Goal: Task Accomplishment & Management: Manage account settings

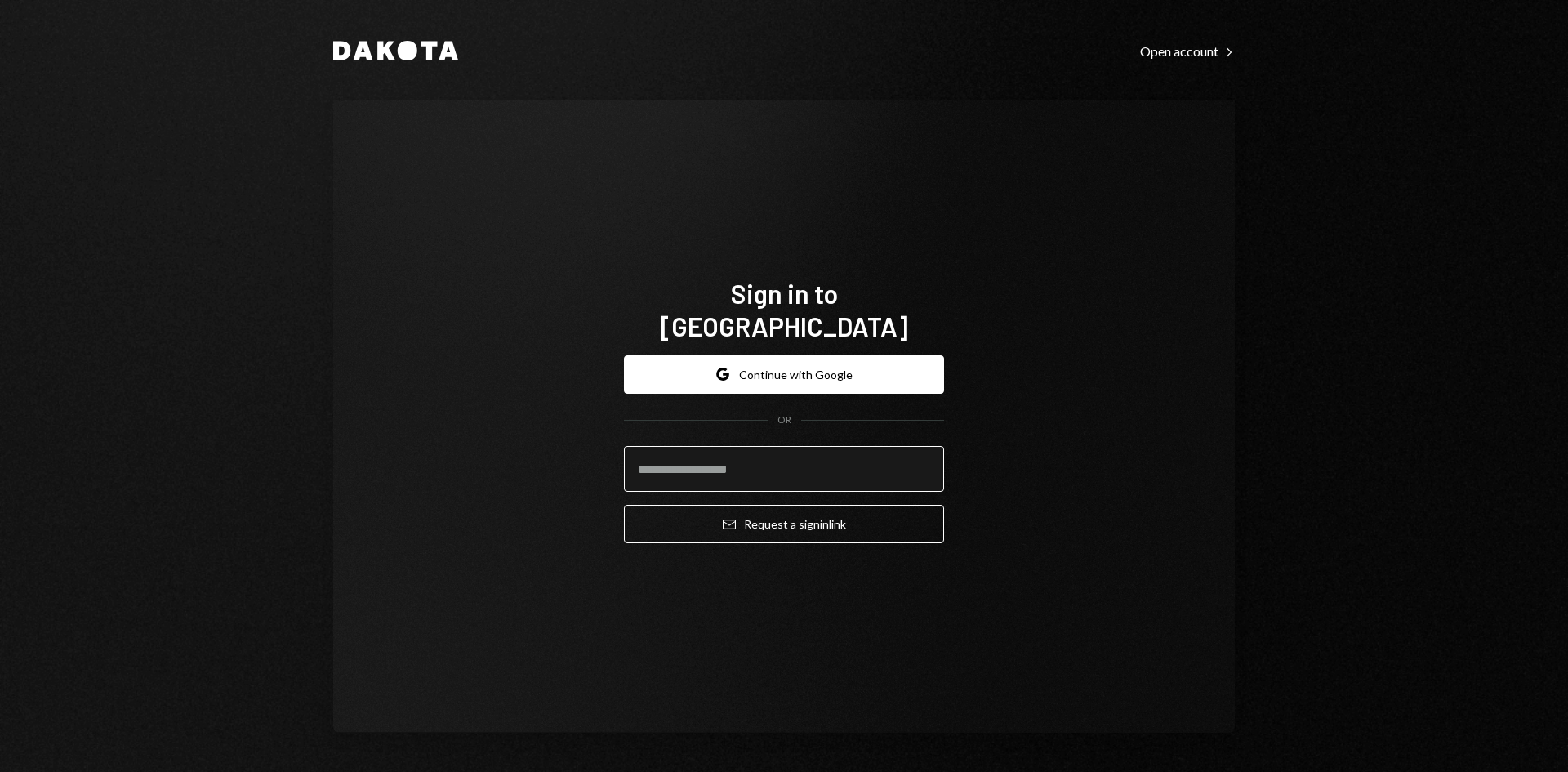
click at [760, 452] on input "email" at bounding box center [784, 469] width 320 height 46
type input "**********"
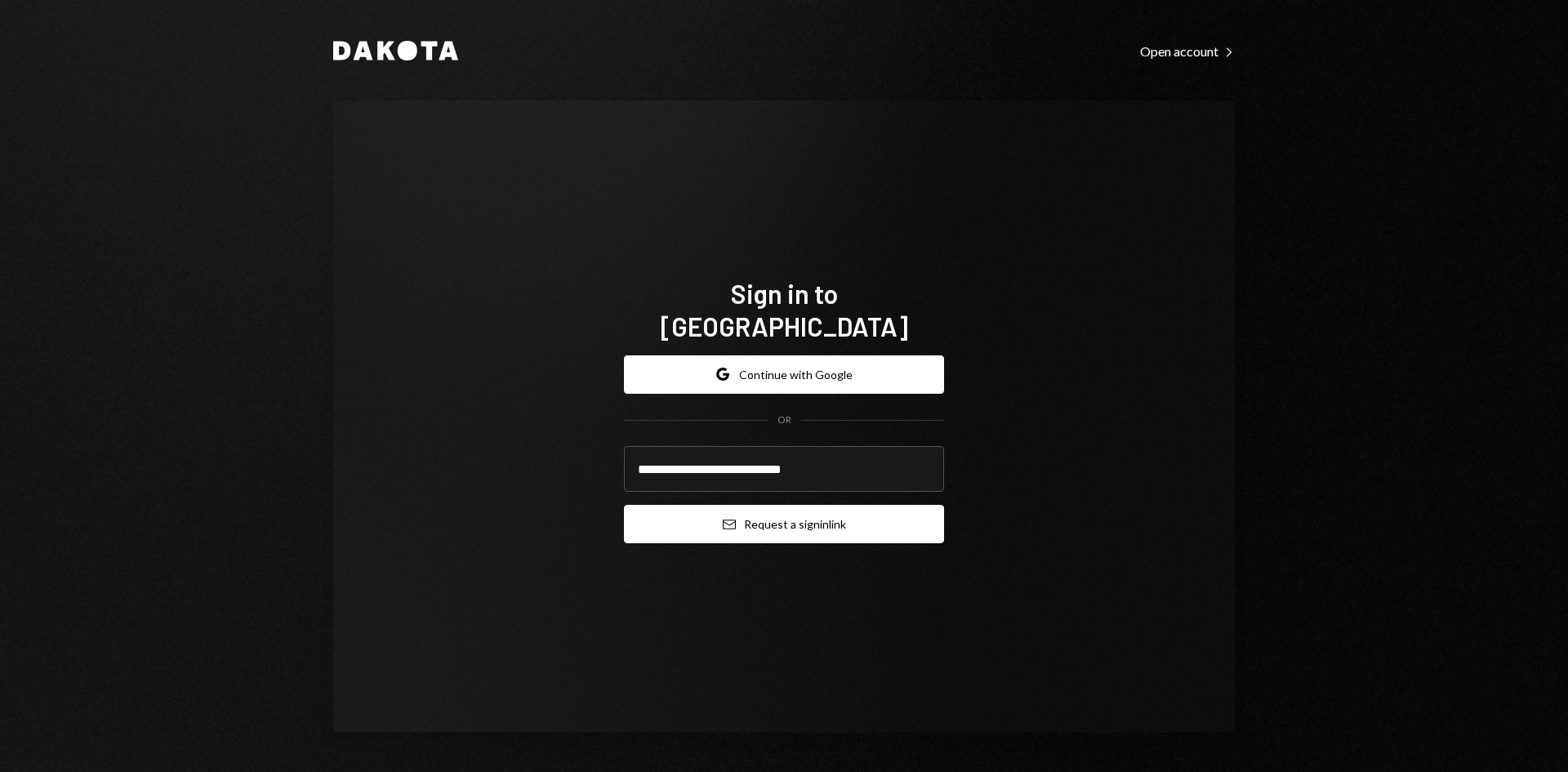
click at [780, 510] on button "Email Request a sign in link" at bounding box center [784, 524] width 320 height 38
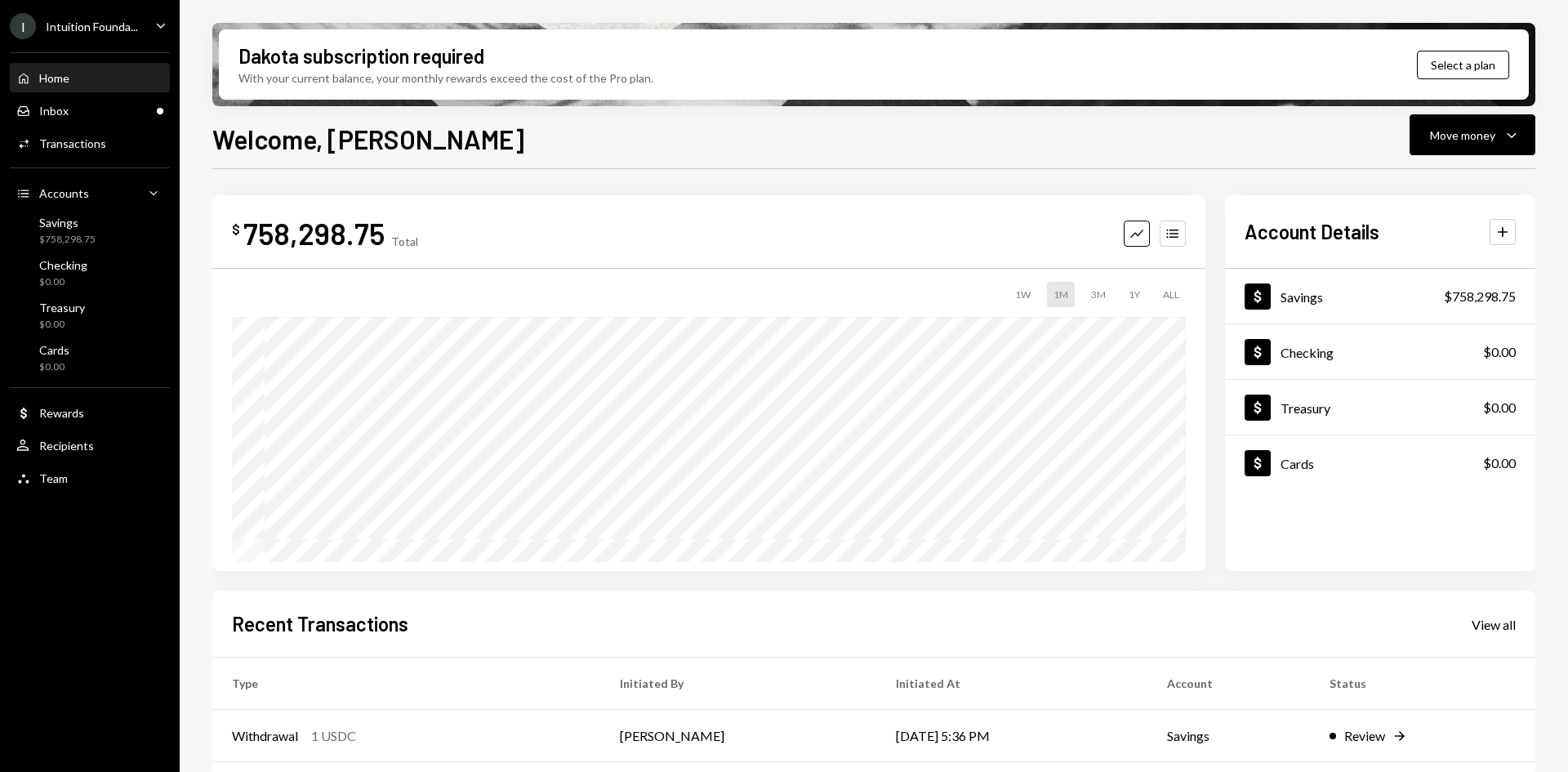
click at [132, 28] on div "Intuition Founda..." at bounding box center [92, 26] width 92 height 14
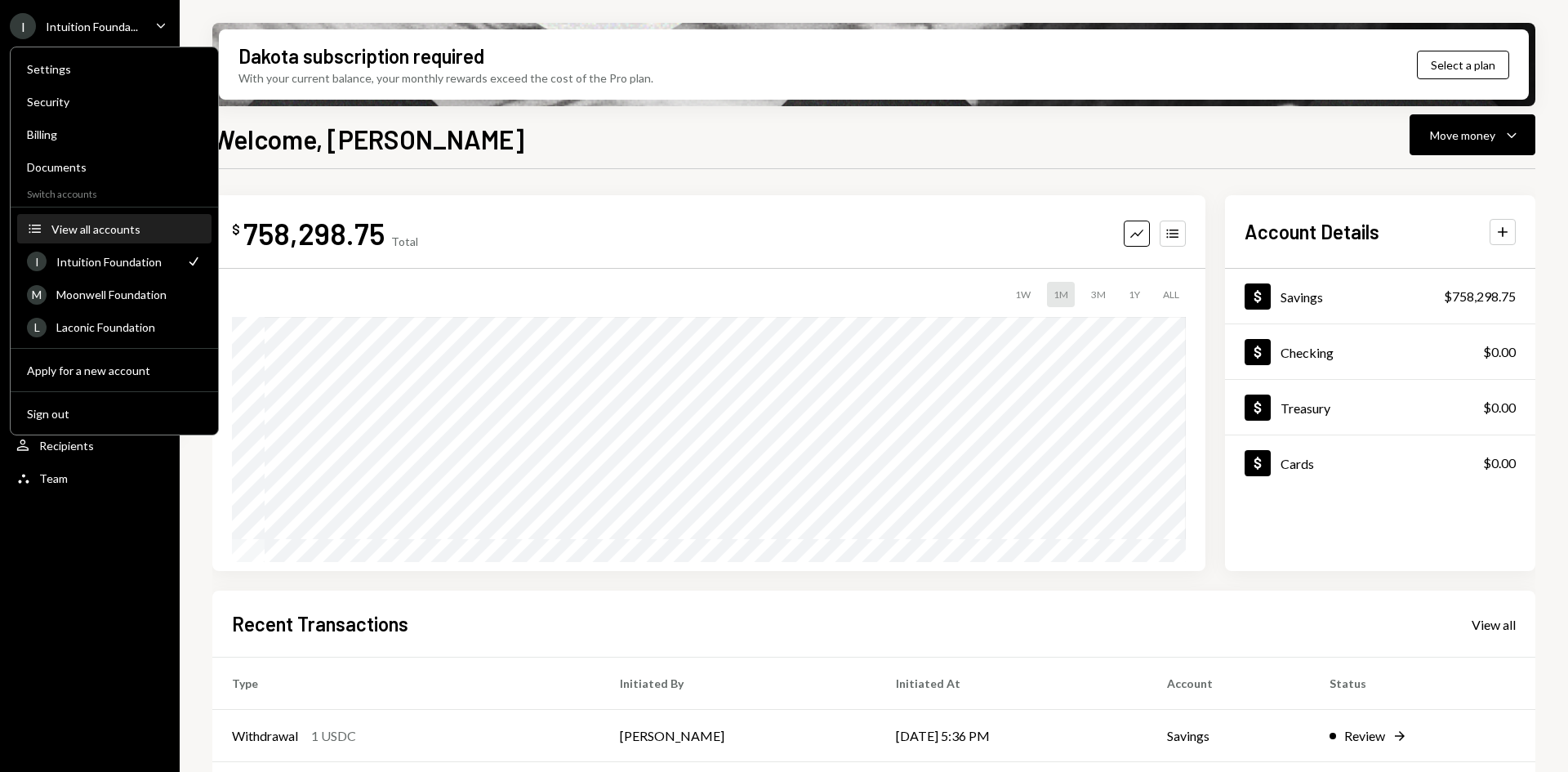
click at [110, 231] on div "View all accounts" at bounding box center [126, 229] width 150 height 14
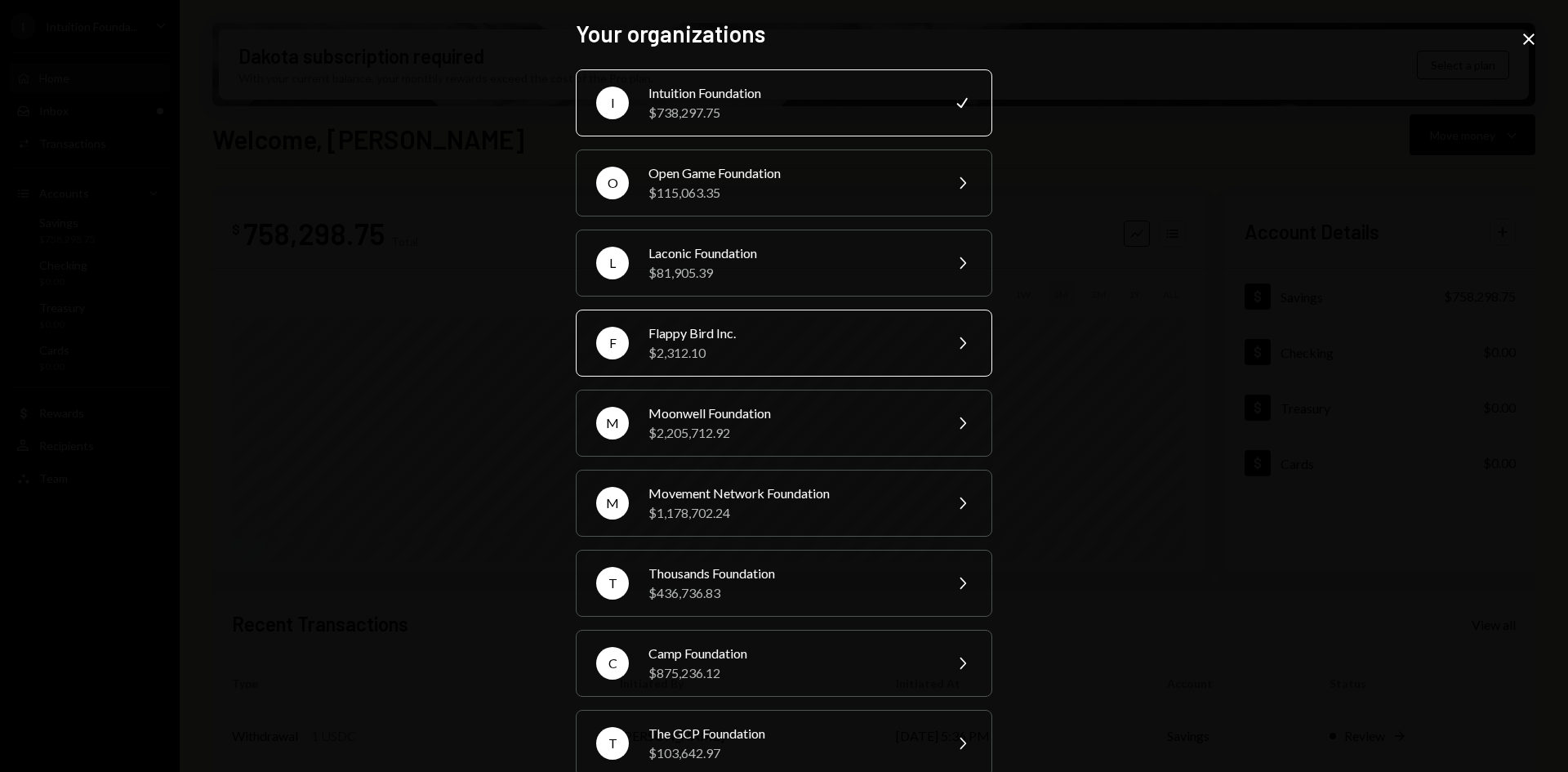
click at [770, 343] on div "$2,312.10" at bounding box center [790, 353] width 284 height 19
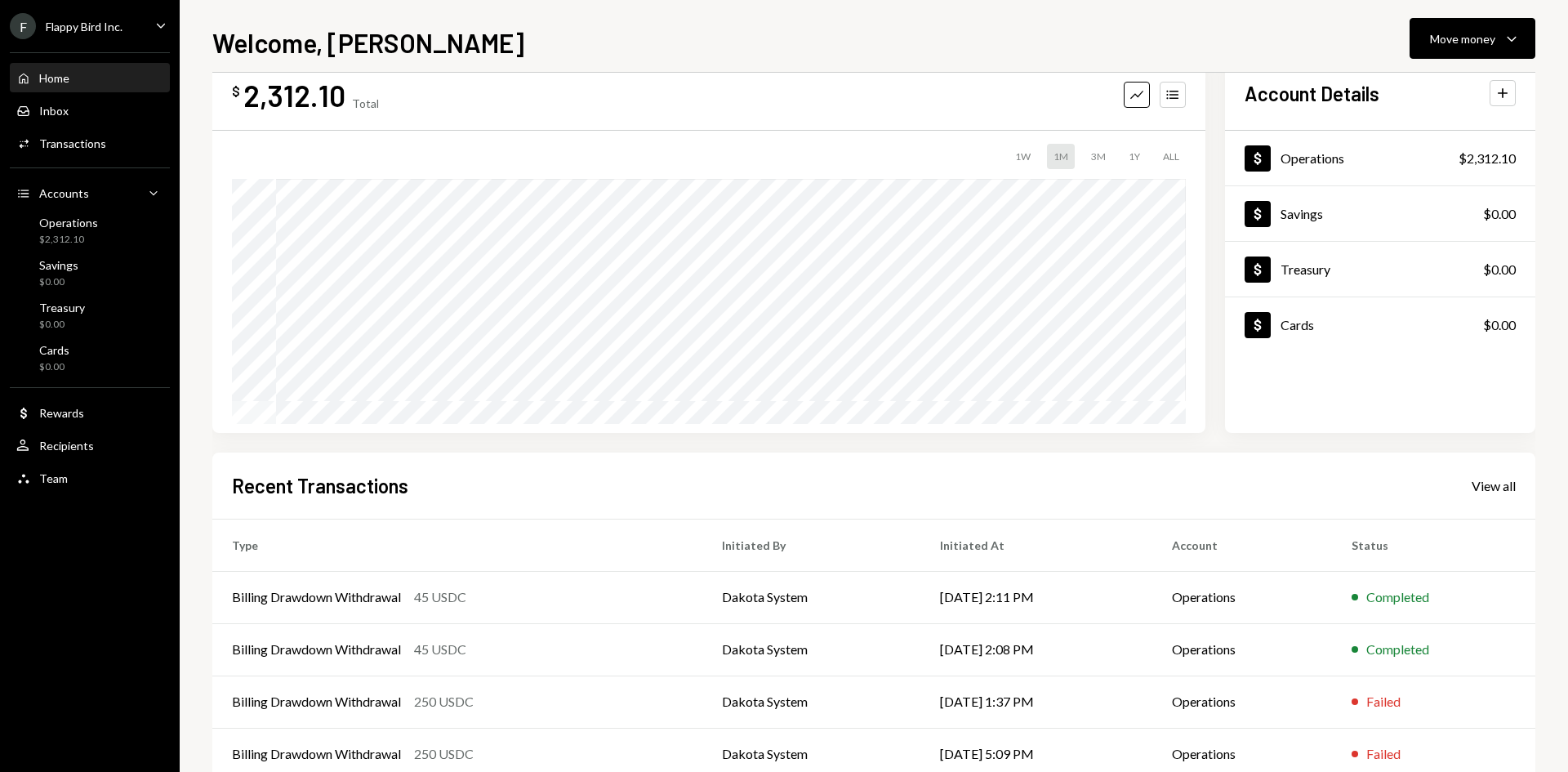
scroll to position [82, 0]
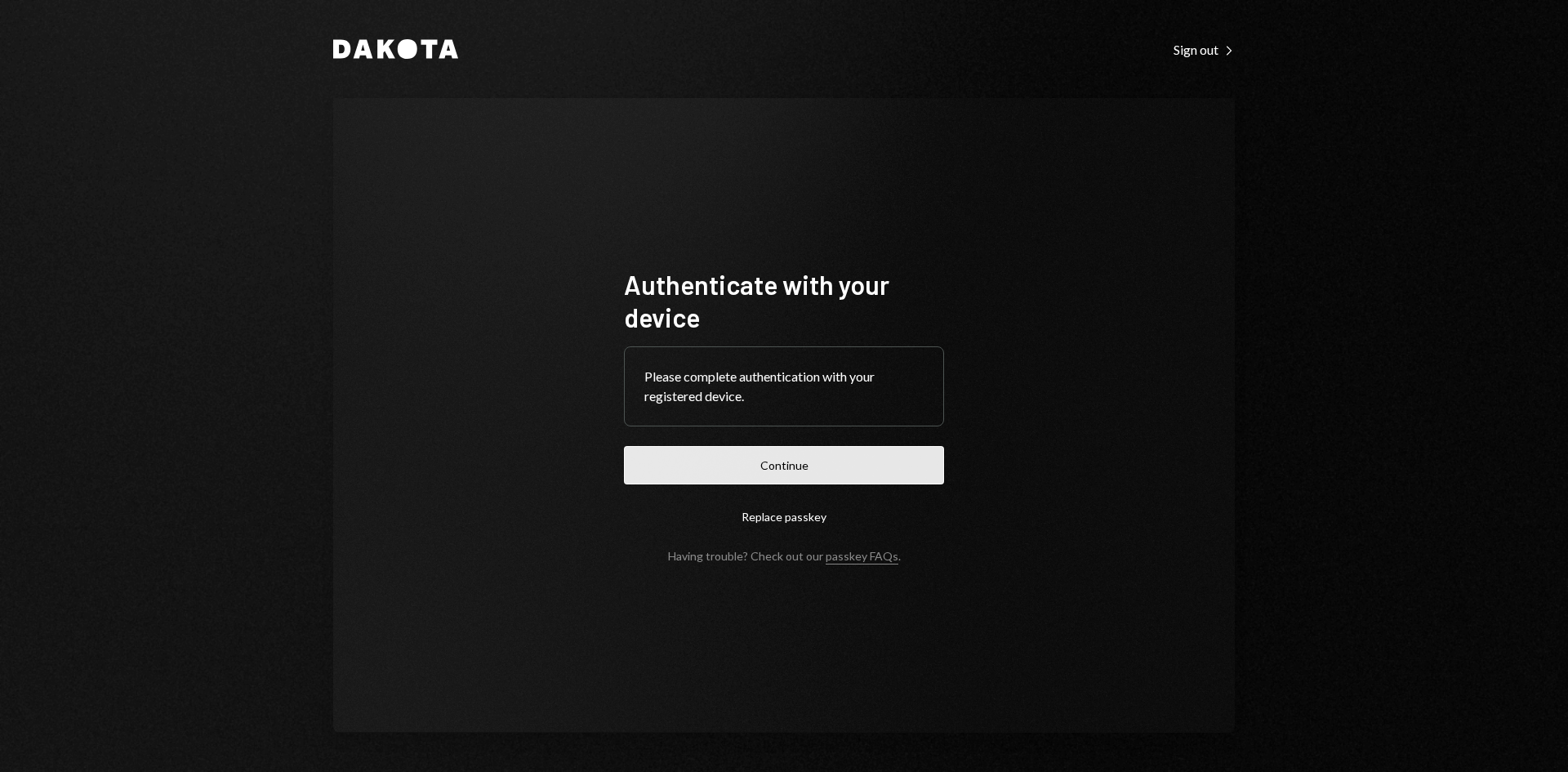
click at [828, 468] on button "Continue" at bounding box center [784, 465] width 320 height 38
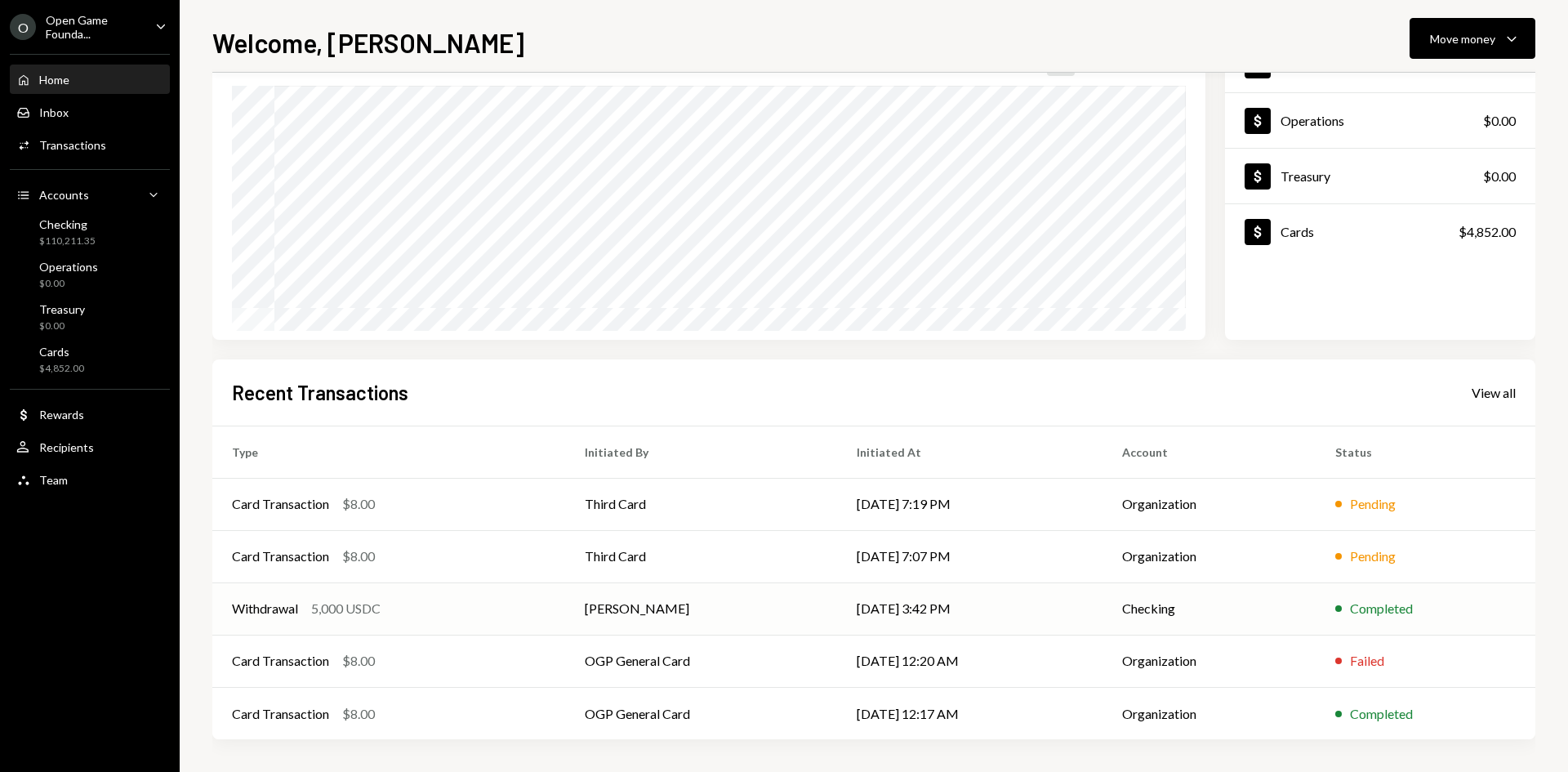
scroll to position [53, 0]
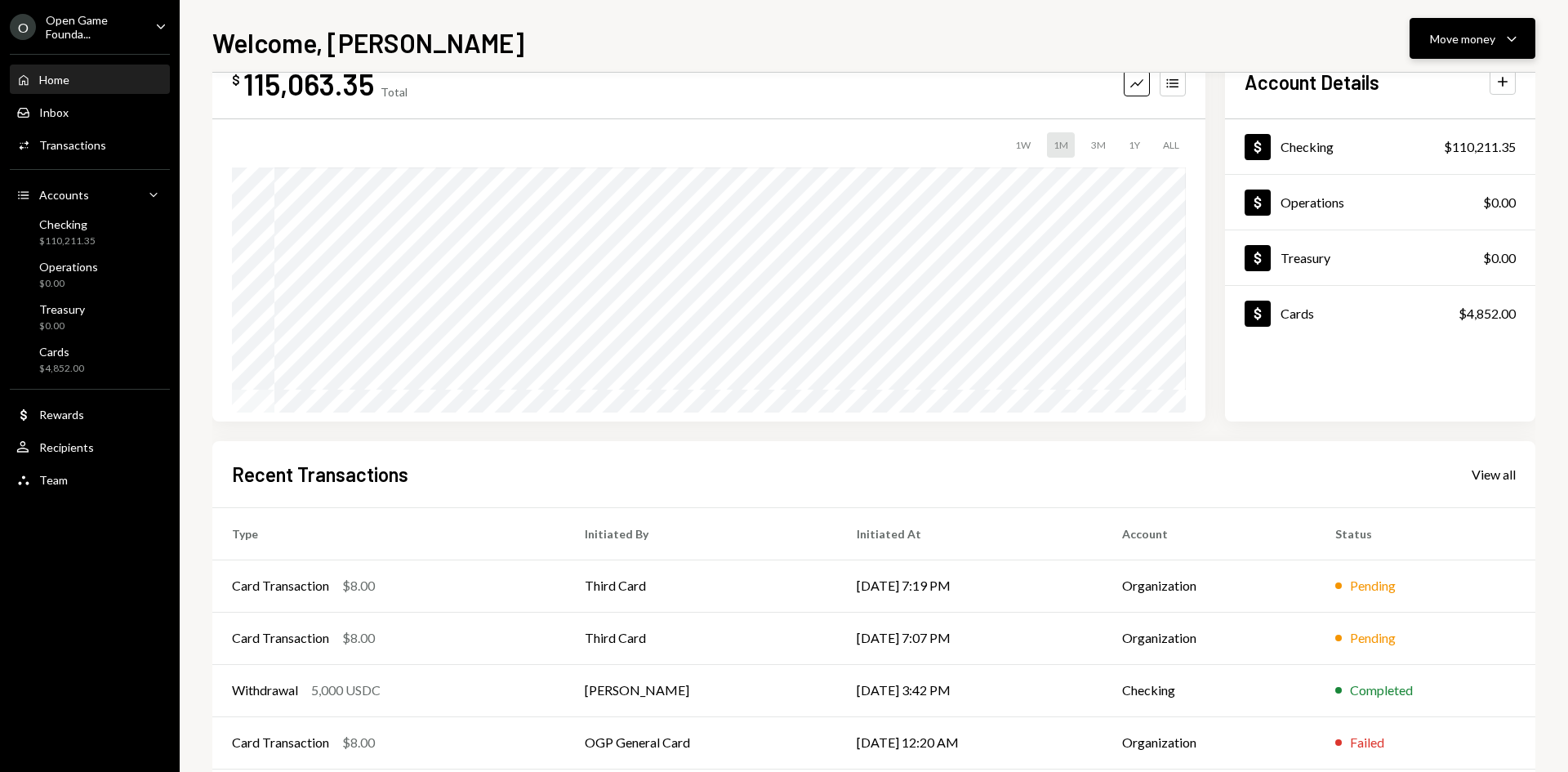
drag, startPoint x: 1476, startPoint y: 33, endPoint x: 1465, endPoint y: 35, distance: 11.2
click at [1475, 33] on div "Move money" at bounding box center [1462, 38] width 65 height 17
click at [75, 446] on div "Recipients" at bounding box center [67, 447] width 55 height 14
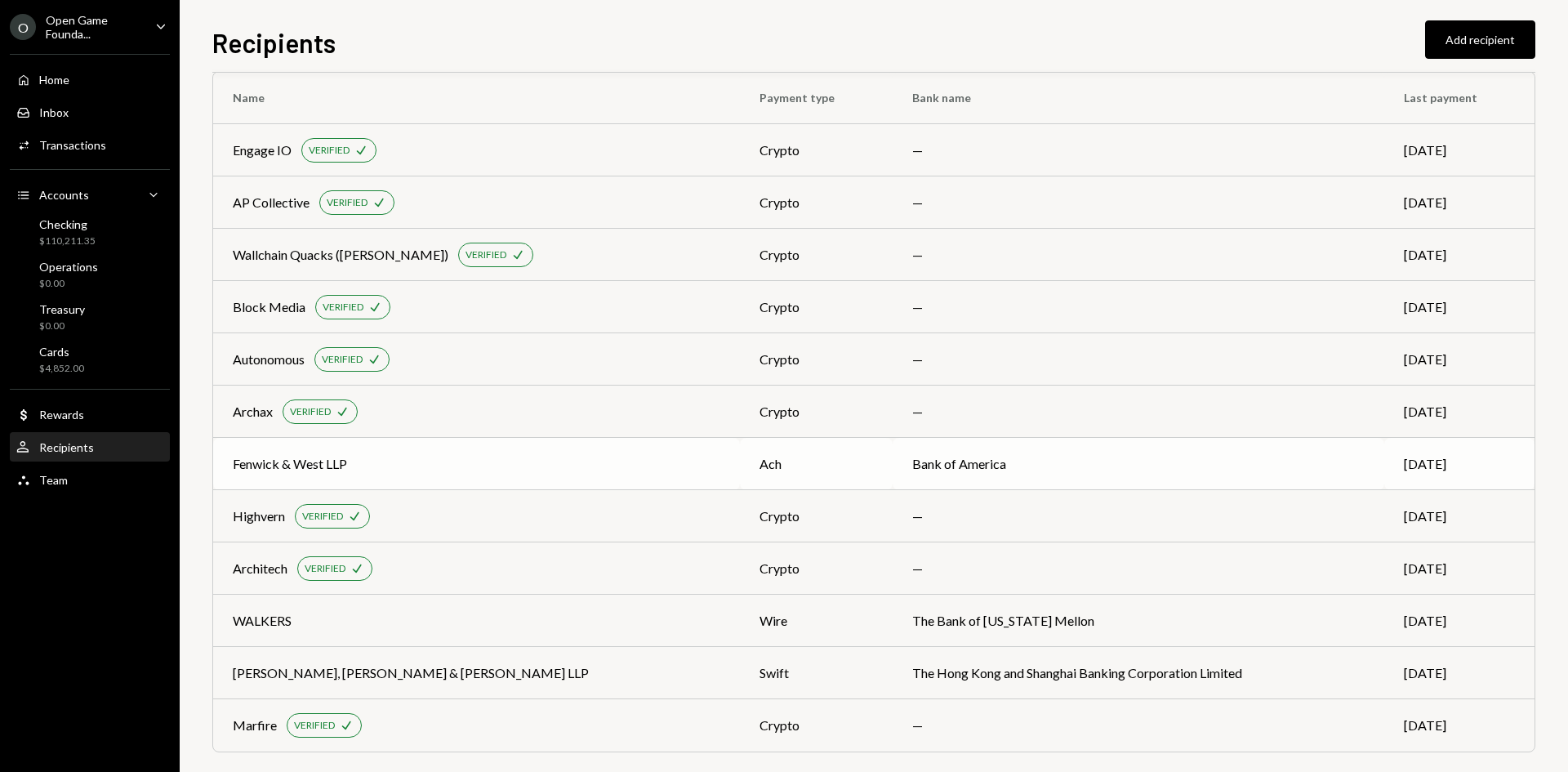
scroll to position [41, 0]
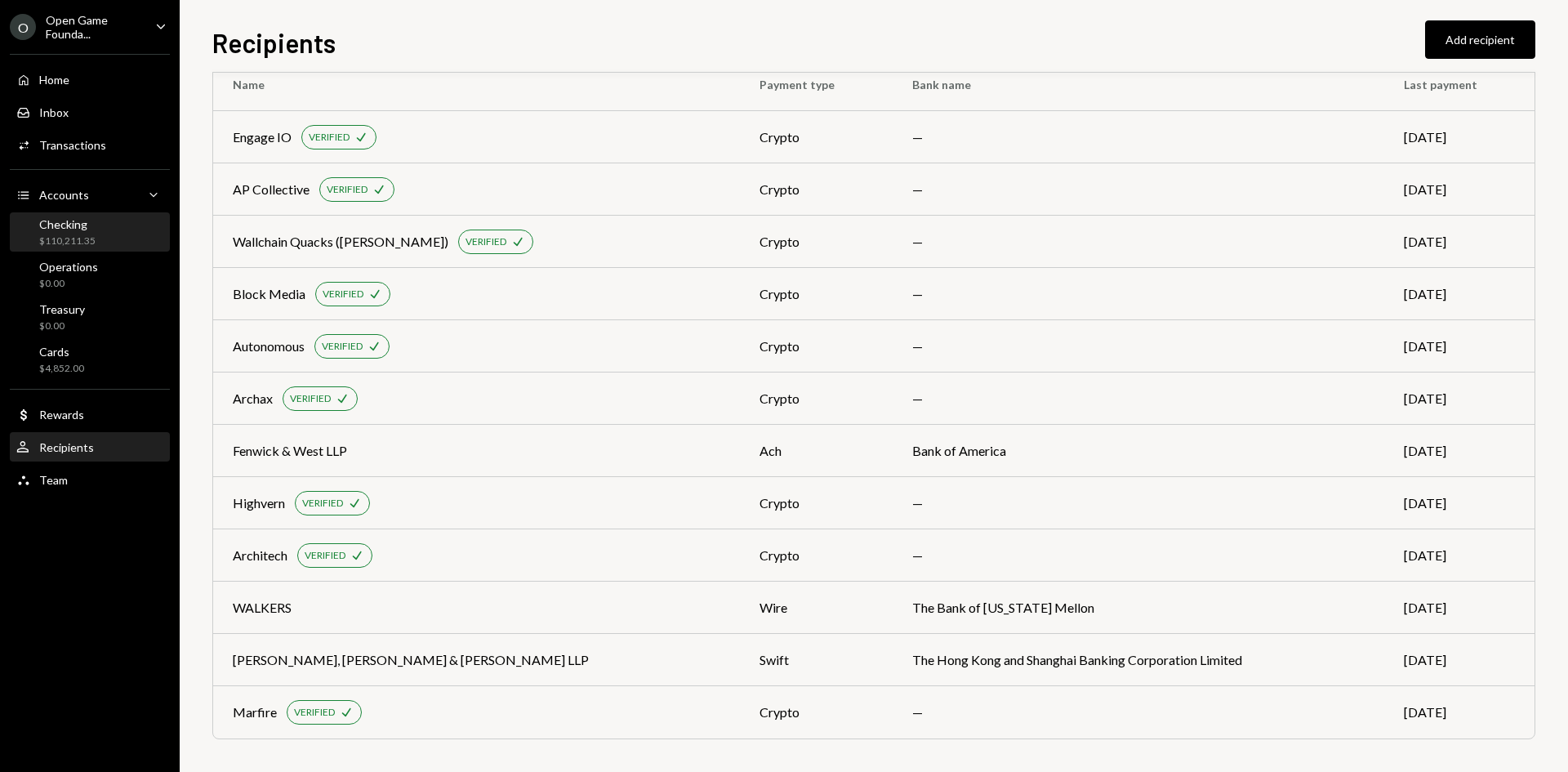
click at [56, 231] on div "Checking $110,211.35" at bounding box center [68, 233] width 57 height 31
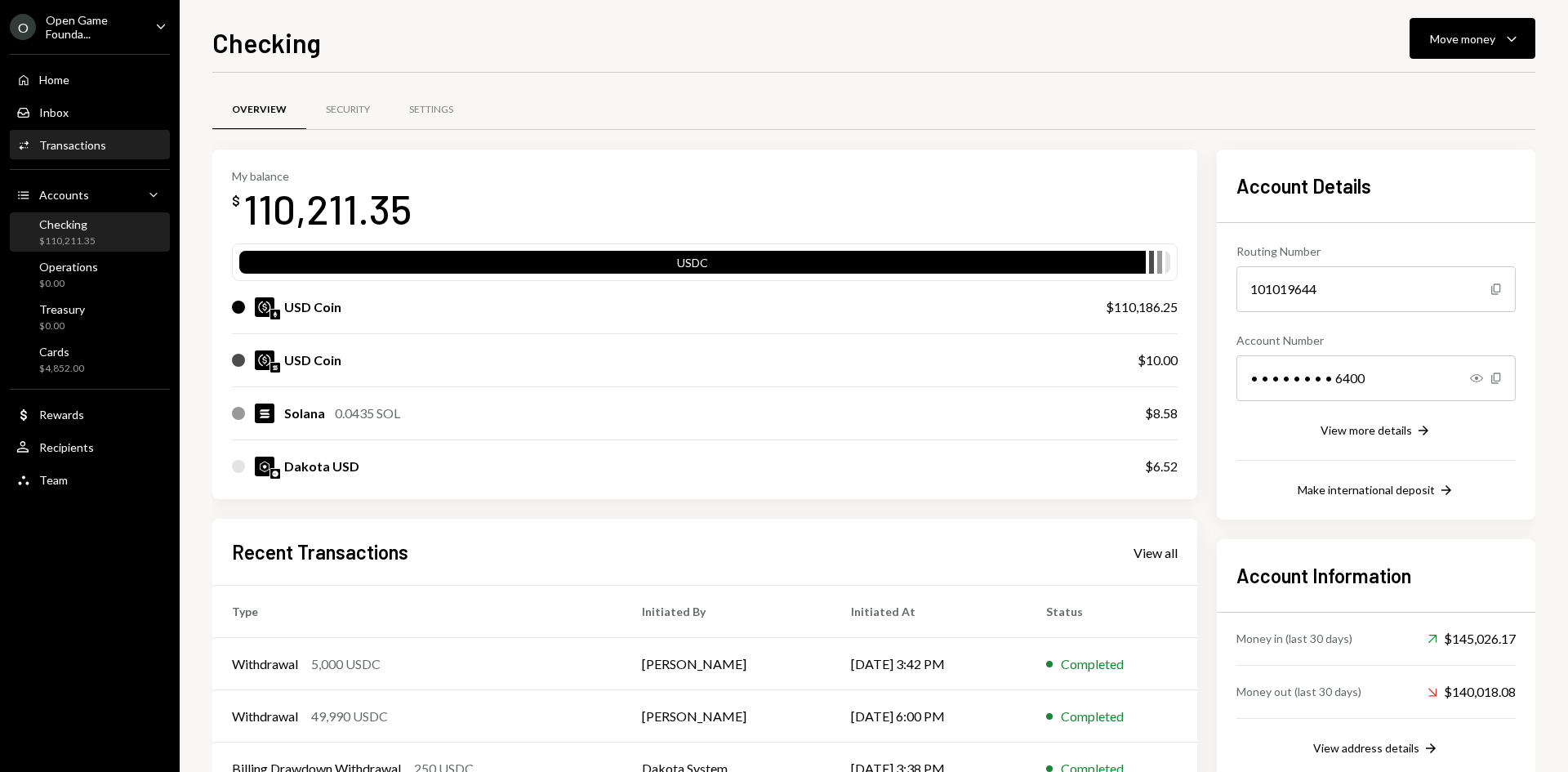
click at [71, 150] on div "Transactions" at bounding box center [72, 145] width 67 height 14
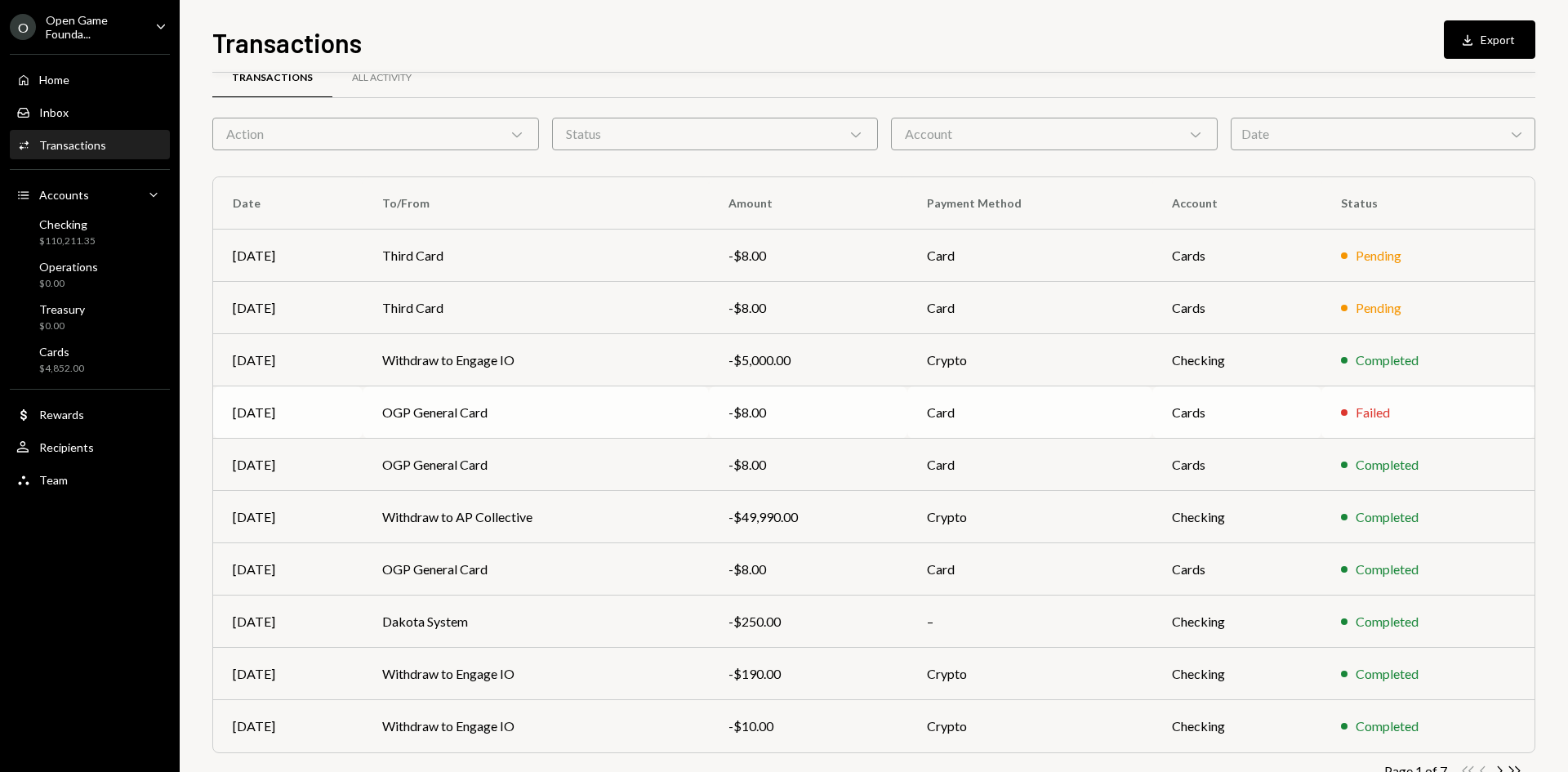
scroll to position [81, 0]
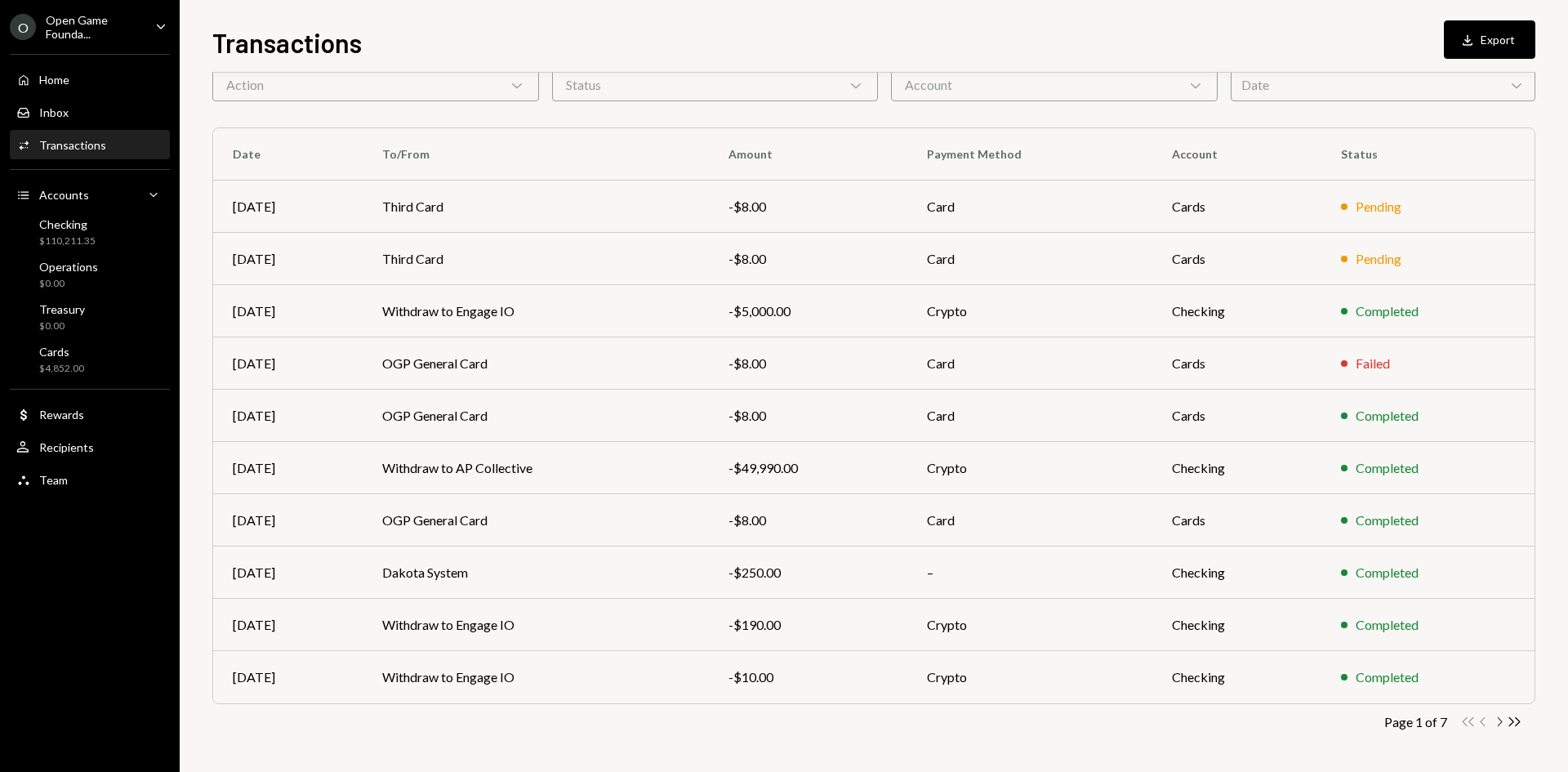
click at [1498, 725] on icon "button" at bounding box center [1499, 722] width 5 height 9
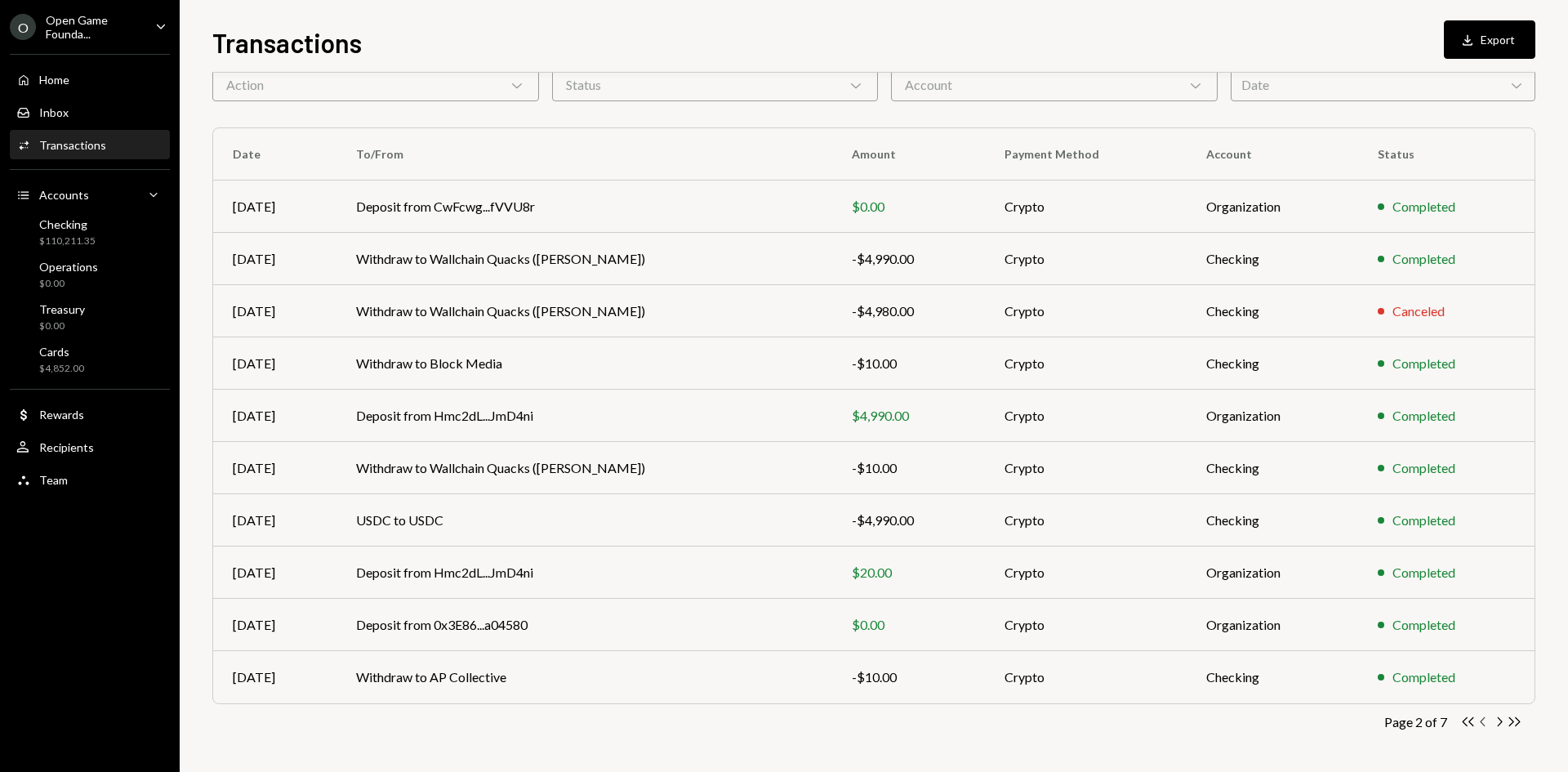
click at [1483, 724] on icon "button" at bounding box center [1481, 722] width 5 height 9
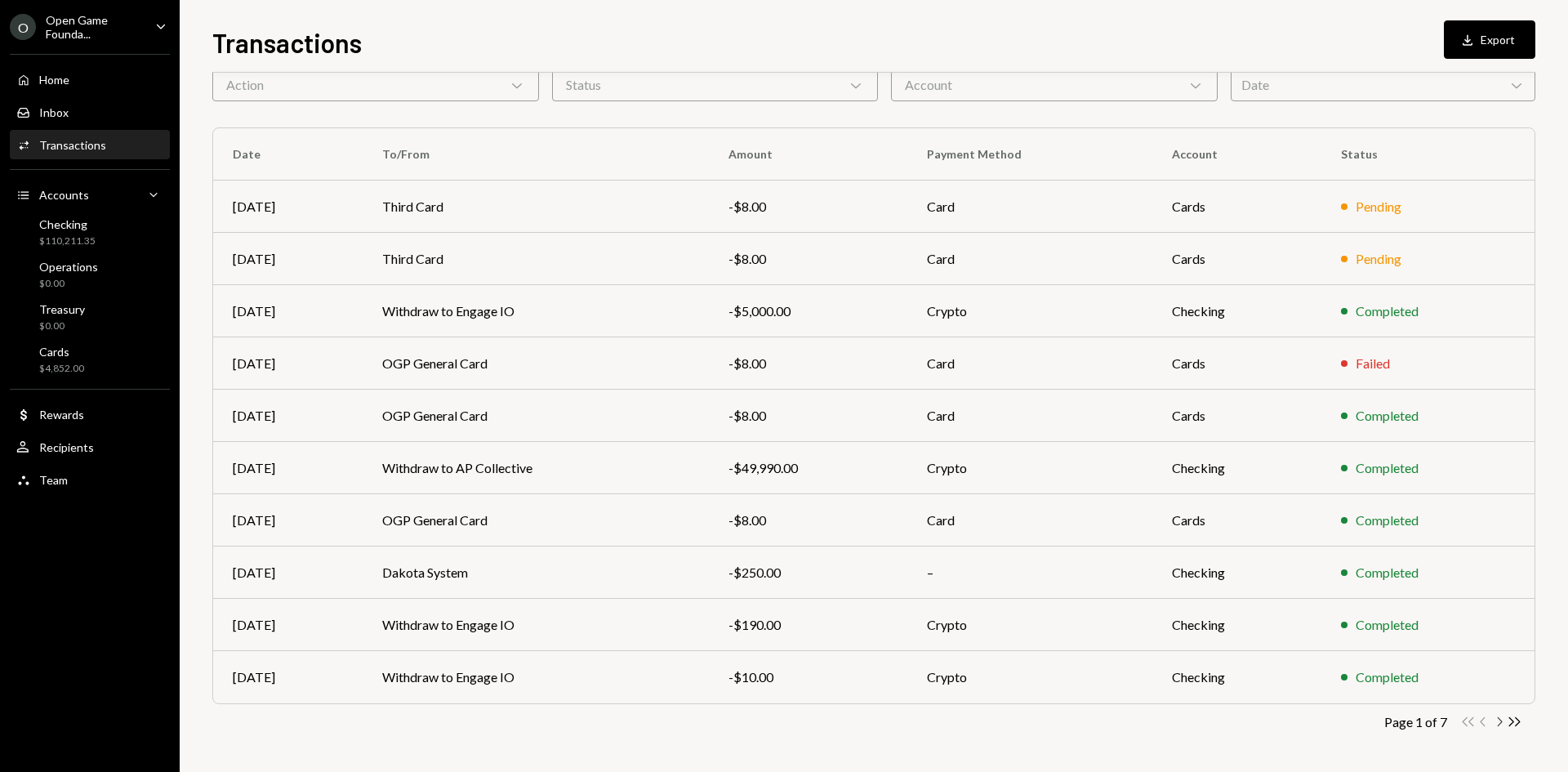
click at [1501, 725] on icon "Chevron Right" at bounding box center [1498, 722] width 16 height 16
